Goal: Information Seeking & Learning: Check status

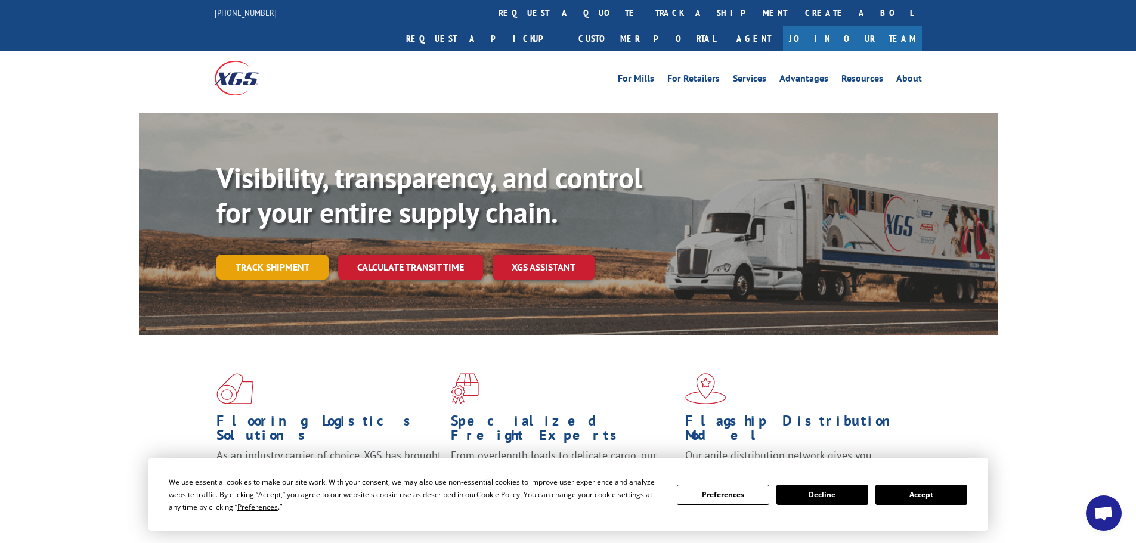
click at [272, 255] on link "Track shipment" at bounding box center [273, 267] width 112 height 25
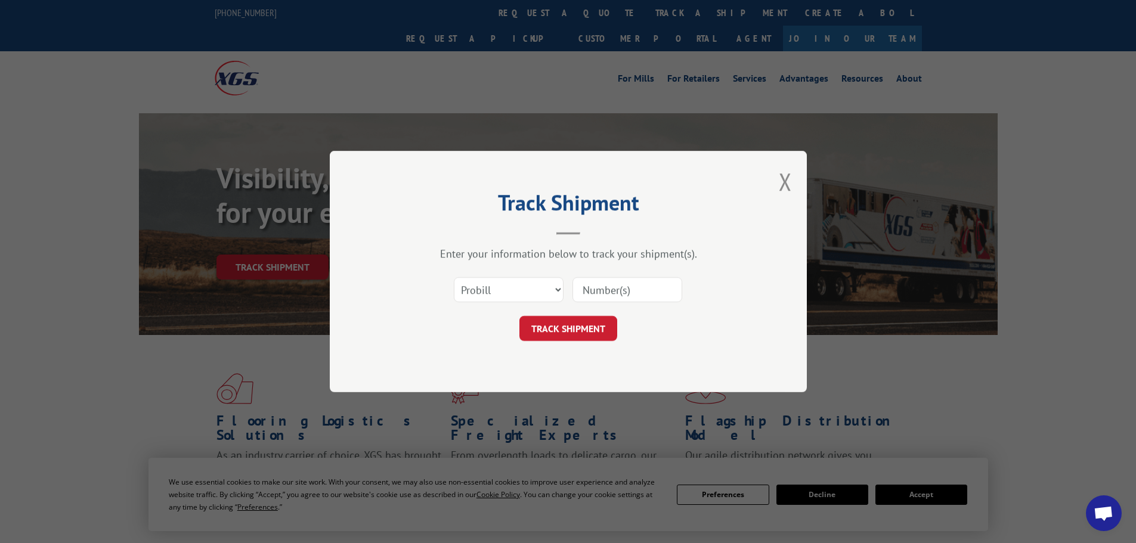
click at [598, 286] on input at bounding box center [628, 289] width 110 height 25
paste input "17639149"
type input "17639149"
click at [566, 324] on button "TRACK SHIPMENT" at bounding box center [569, 328] width 98 height 25
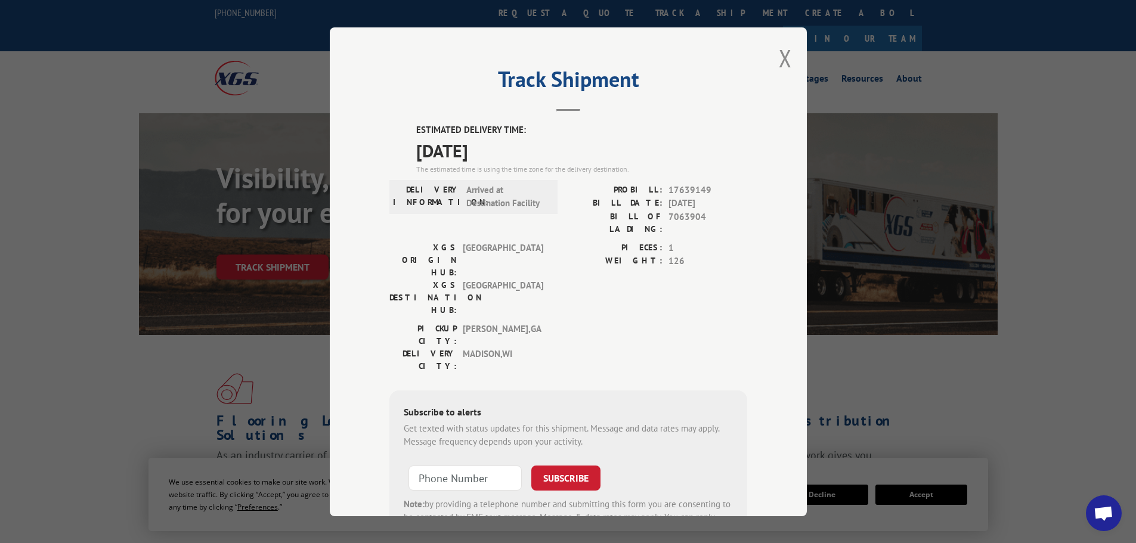
click at [46, 266] on div "Track Shipment ESTIMATED DELIVERY TIME: [DATE] The estimated time is using the …" at bounding box center [568, 271] width 1136 height 543
click at [280, 234] on div "Track Shipment ESTIMATED DELIVERY TIME: [DATE] The estimated time is using the …" at bounding box center [568, 271] width 1136 height 543
drag, startPoint x: 766, startPoint y: 52, endPoint x: 788, endPoint y: 56, distance: 22.4
click at [767, 53] on div "Track Shipment ESTIMATED DELIVERY TIME: [DATE] The estimated time is using the …" at bounding box center [568, 271] width 477 height 489
click at [788, 56] on div "Track Shipment ESTIMATED DELIVERY TIME: [DATE] The estimated time is using the …" at bounding box center [568, 271] width 477 height 489
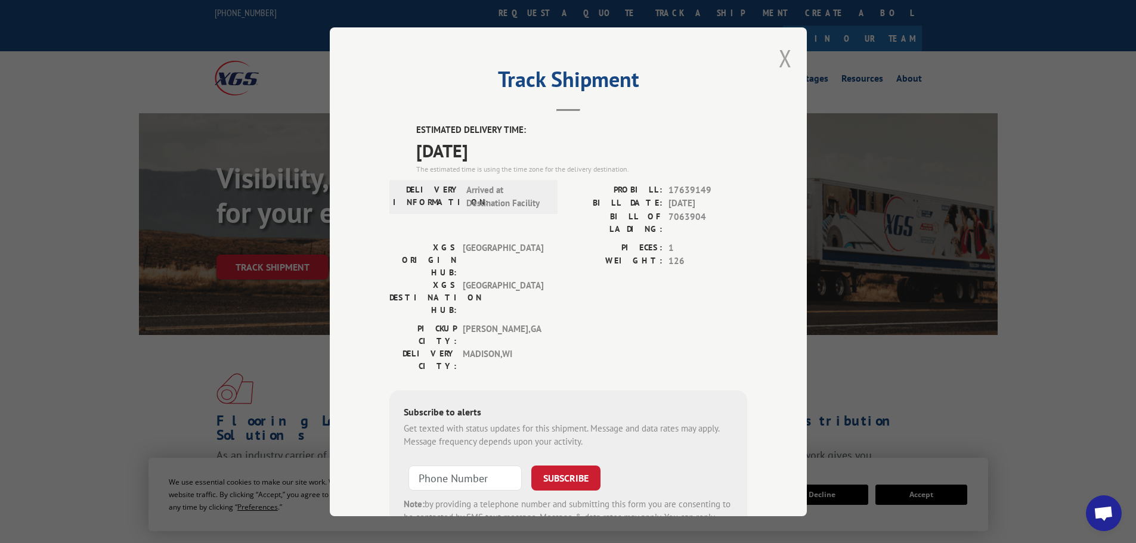
click at [781, 58] on button "Close modal" at bounding box center [785, 58] width 13 height 32
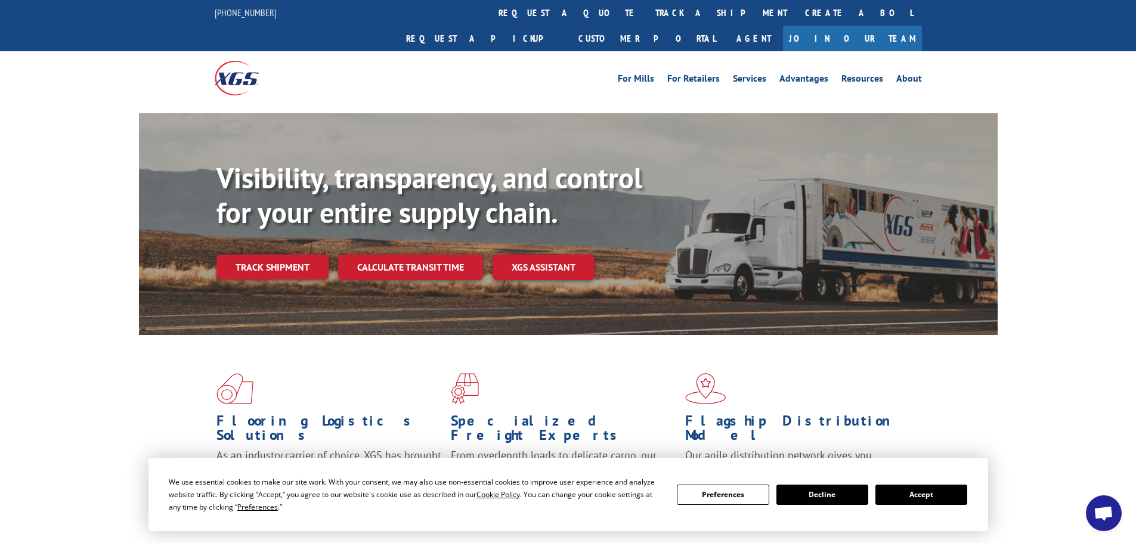
click at [304, 255] on link "Track shipment" at bounding box center [273, 267] width 112 height 25
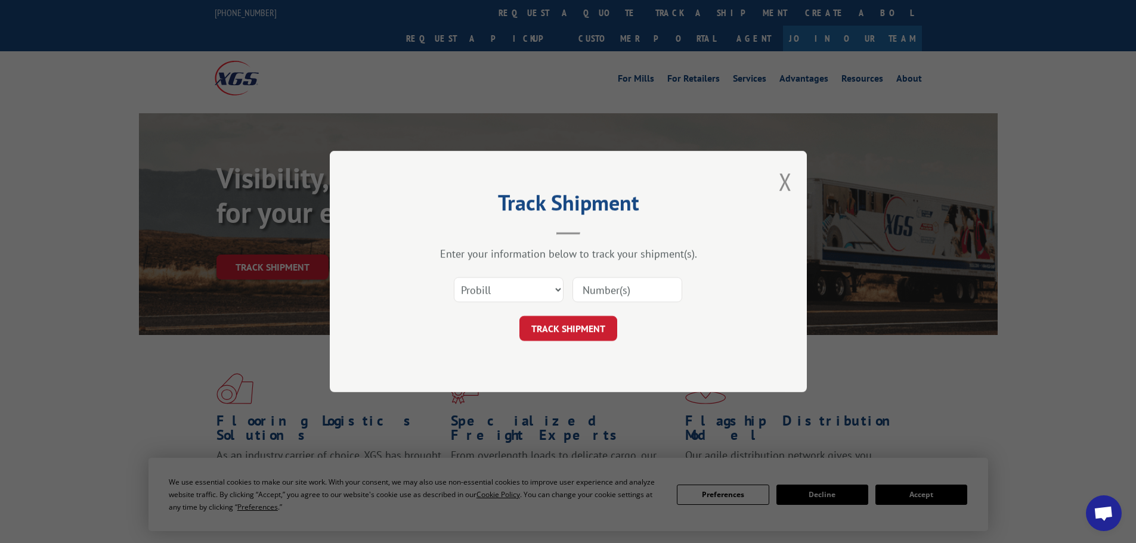
click at [588, 295] on input at bounding box center [628, 289] width 110 height 25
paste input "17639210"
type input "17639210"
click at [558, 380] on div "Track Shipment Enter your information below to track your shipment(s). Select c…" at bounding box center [568, 272] width 477 height 242
click at [592, 322] on button "TRACK SHIPMENT" at bounding box center [569, 328] width 98 height 25
